Goal: Information Seeking & Learning: Find specific fact

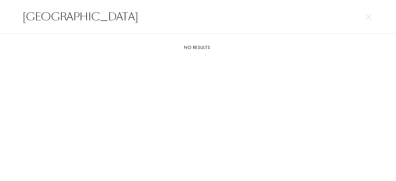
select select "DE"
click at [0, 15] on div "[GEOGRAPHIC_DATA]" at bounding box center [198, 17] width 396 height 34
drag, startPoint x: 26, startPoint y: 14, endPoint x: 0, endPoint y: 12, distance: 25.9
click at [0, 12] on div "[PERSON_NAME]" at bounding box center [198, 17] width 396 height 34
paste input "Grove by The Sea"
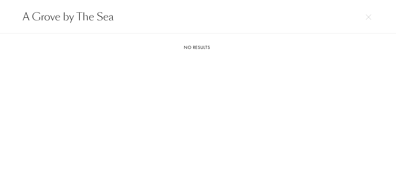
drag, startPoint x: 122, startPoint y: 15, endPoint x: 0, endPoint y: 16, distance: 121.8
click at [0, 16] on div "A Grove by The Sea" at bounding box center [198, 17] width 396 height 34
paste input "Harmony ART Perfume"
click at [0, 16] on div "Harmony ART Perfume" at bounding box center [198, 17] width 396 height 34
paste input "Ataraxia"
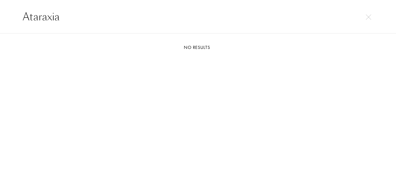
drag, startPoint x: 64, startPoint y: 17, endPoint x: 1, endPoint y: 19, distance: 63.3
click at [0, 20] on div "Ataraxia" at bounding box center [198, 17] width 396 height 34
paste input "[PERSON_NAME]"
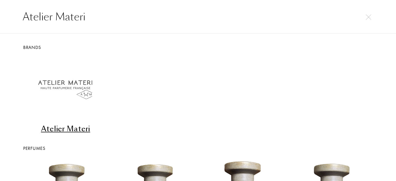
type input "Atelier Materi"
click at [64, 81] on img at bounding box center [65, 88] width 59 height 59
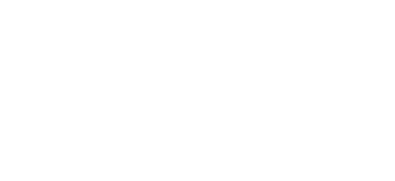
select select "DE"
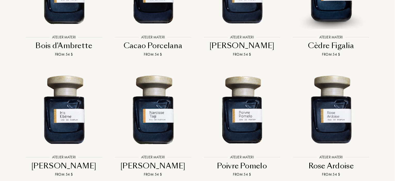
scroll to position [1161, 0]
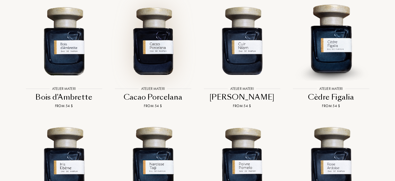
click at [146, 59] on img at bounding box center [153, 41] width 80 height 80
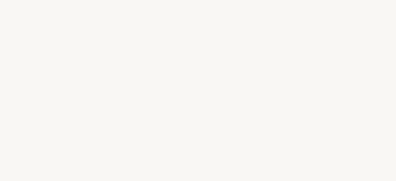
select select "DE"
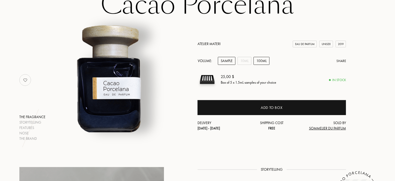
click at [263, 62] on div "100mL" at bounding box center [261, 61] width 16 height 8
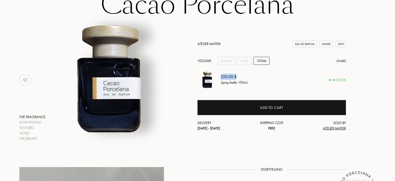
drag, startPoint x: 221, startPoint y: 77, endPoint x: 286, endPoint y: 4, distance: 98.0
click at [240, 74] on div "250,00 $" at bounding box center [234, 77] width 27 height 6
copy div "250,00 $"
